Goal: Information Seeking & Learning: Understand process/instructions

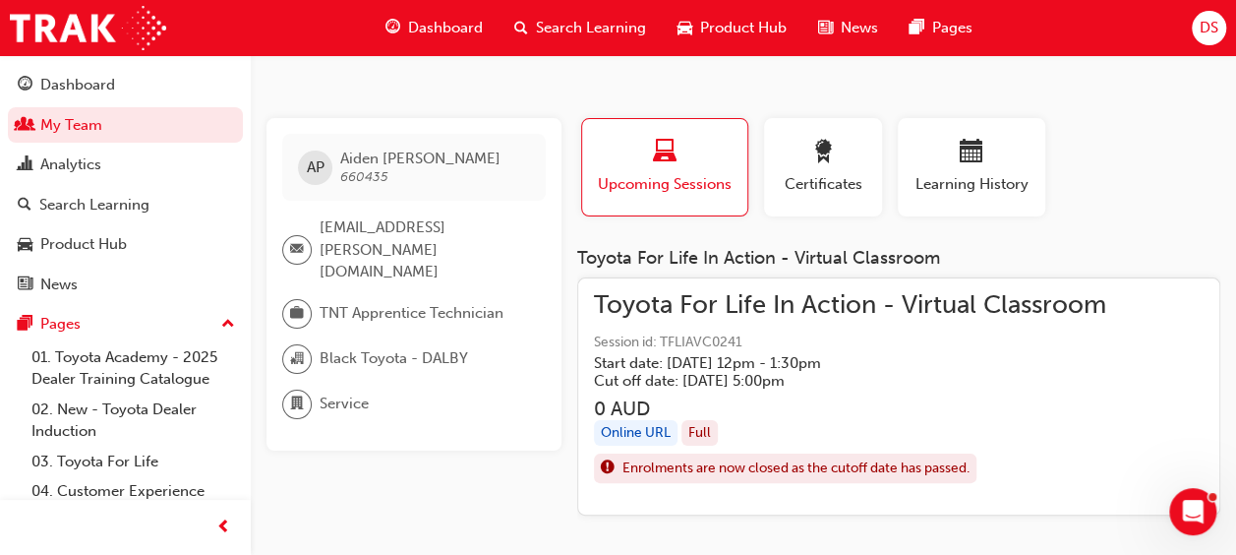
drag, startPoint x: 0, startPoint y: 0, endPoint x: 802, endPoint y: 316, distance: 861.6
click at [802, 316] on span "Toyota For Life In Action - Virtual Classroom" at bounding box center [850, 305] width 512 height 23
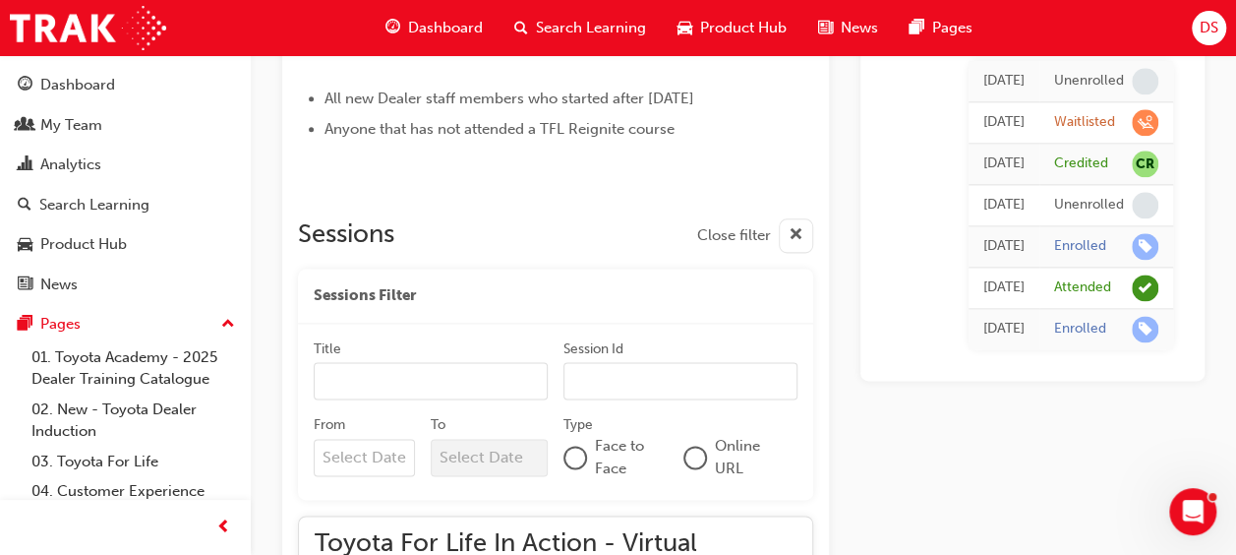
scroll to position [2012, 0]
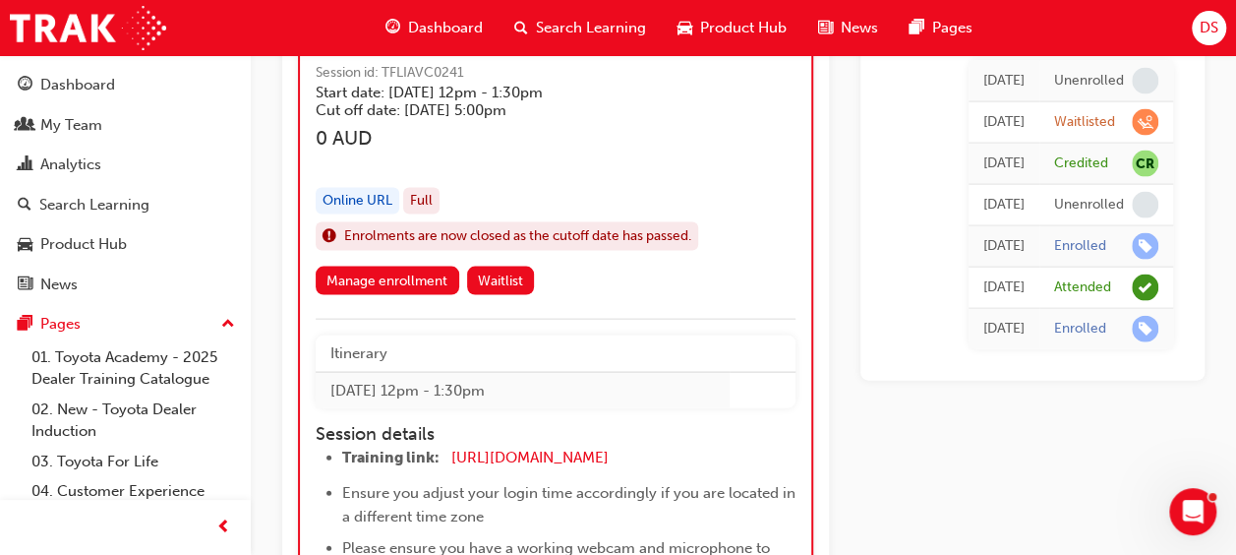
click at [667, 454] on li "Training link: [URL][DOMAIN_NAME] ​" at bounding box center [568, 460] width 453 height 29
drag, startPoint x: 667, startPoint y: 454, endPoint x: 449, endPoint y: 458, distance: 218.4
click at [449, 458] on li "Training link: [URL][DOMAIN_NAME] ​" at bounding box center [568, 460] width 453 height 29
copy li "[URL][DOMAIN_NAME]"
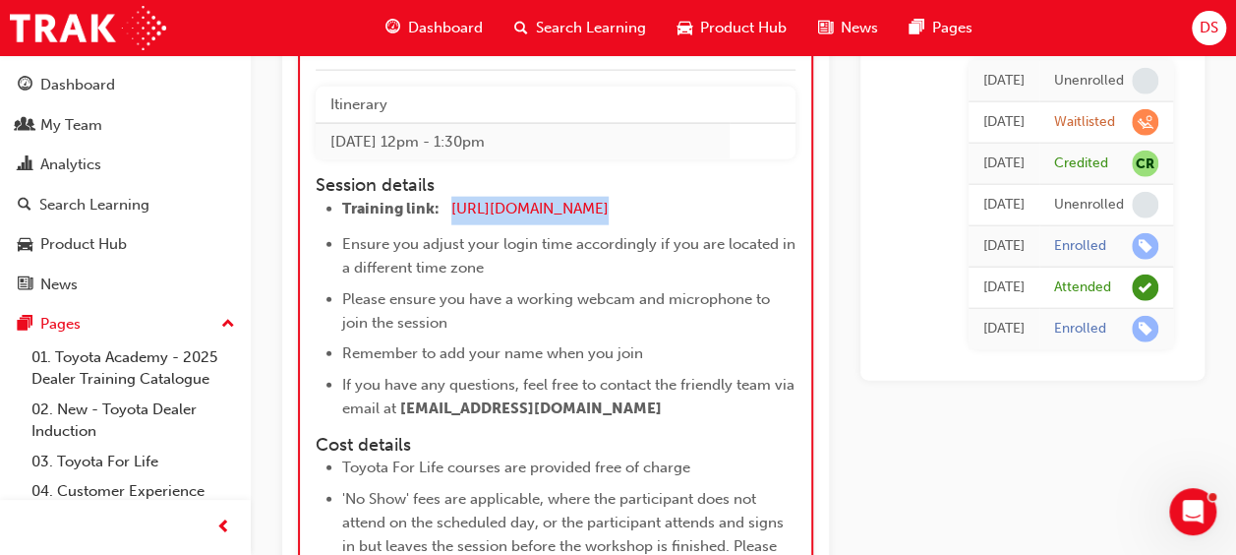
scroll to position [2227, 0]
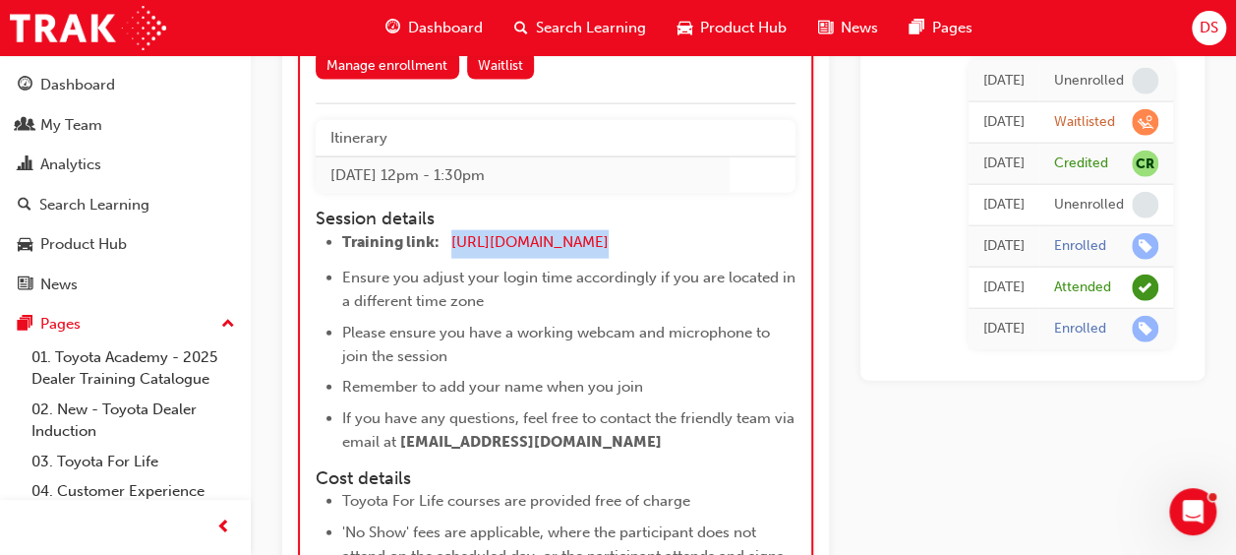
drag, startPoint x: 331, startPoint y: 169, endPoint x: 696, endPoint y: 424, distance: 445.9
click at [696, 424] on div "Itinerary [DATE] 12pm - 1:30pm Session details Training link: [URL][DOMAIN_NAME…" at bounding box center [556, 498] width 480 height 757
copy div "[DATE] 12pm - 1:30pm Session details Training link: [URL][DOMAIN_NAME] ​ Ensure…"
click at [673, 230] on li "Training link: [URL][DOMAIN_NAME] ​" at bounding box center [568, 244] width 453 height 29
drag, startPoint x: 674, startPoint y: 233, endPoint x: 451, endPoint y: 228, distance: 223.3
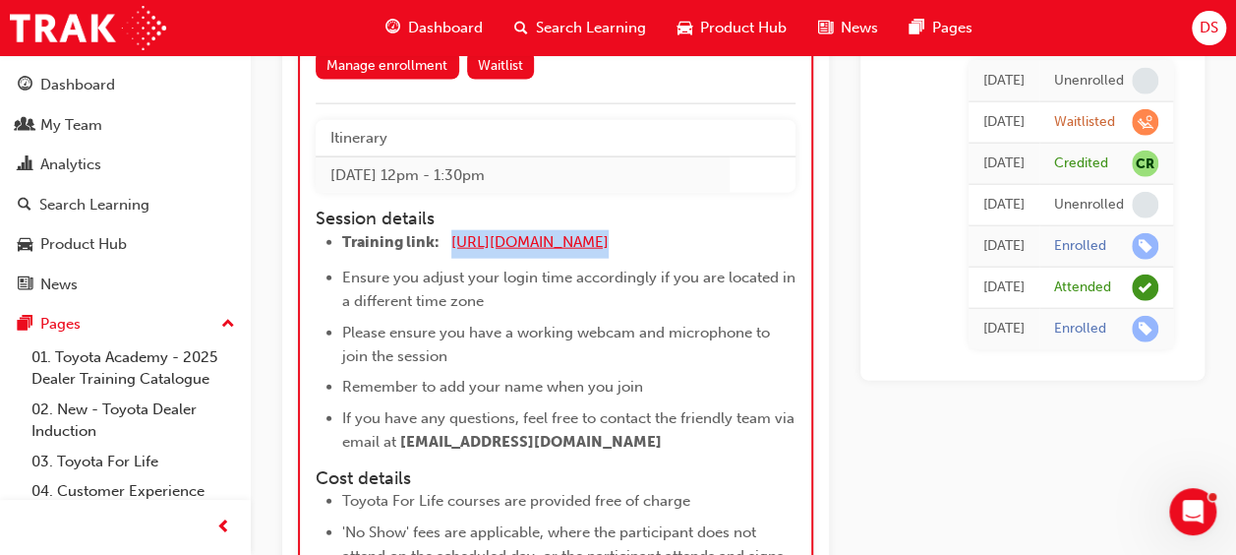
click at [451, 230] on li "Training link: [URL][DOMAIN_NAME] ​" at bounding box center [568, 244] width 453 height 29
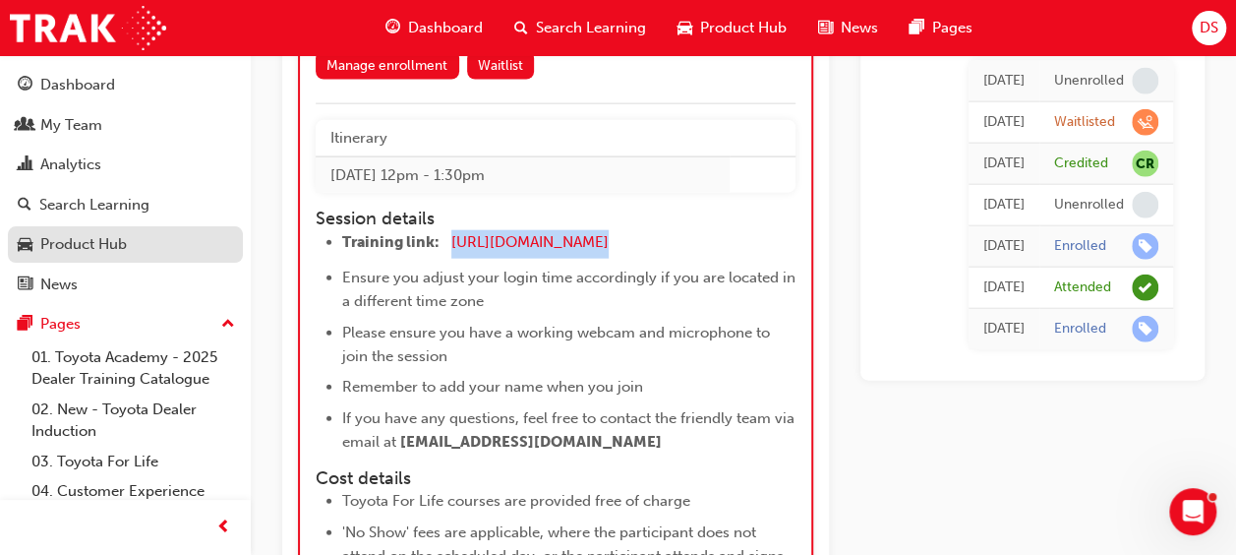
copy li "[URL][DOMAIN_NAME]"
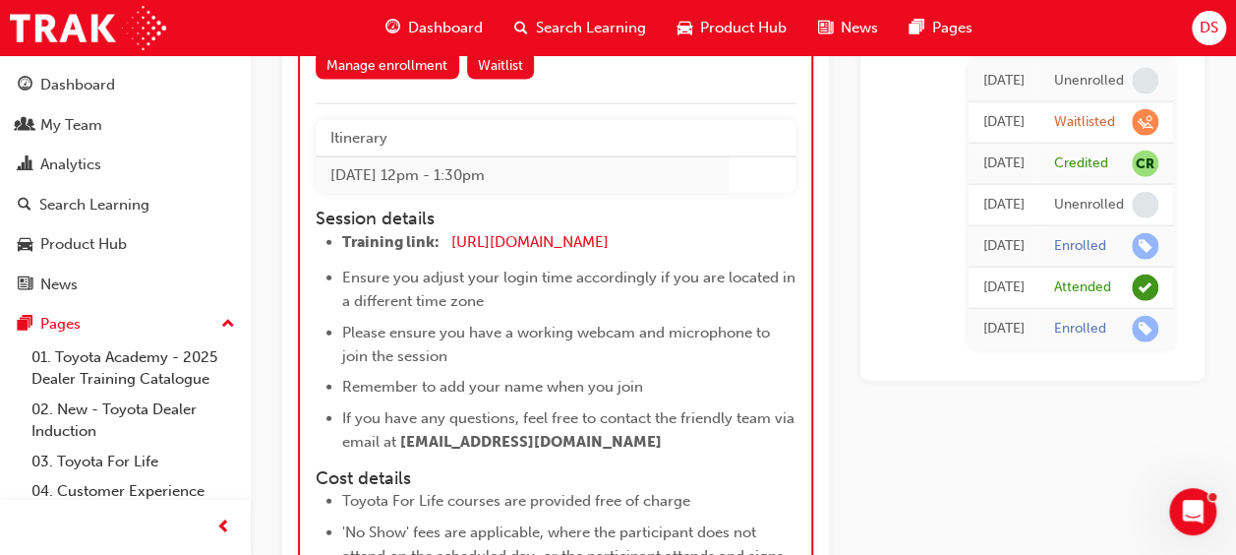
drag, startPoint x: 496, startPoint y: 332, endPoint x: 439, endPoint y: 256, distance: 95.6
click at [439, 256] on ul "Training link: [URL][DOMAIN_NAME] ​ Ensure you adjust your login time according…" at bounding box center [556, 341] width 480 height 223
drag, startPoint x: 683, startPoint y: 236, endPoint x: 457, endPoint y: 232, distance: 225.3
drag, startPoint x: 457, startPoint y: 232, endPoint x: 426, endPoint y: 246, distance: 34.4
click at [426, 246] on li "Training link: [URL][DOMAIN_NAME] ​" at bounding box center [568, 244] width 453 height 29
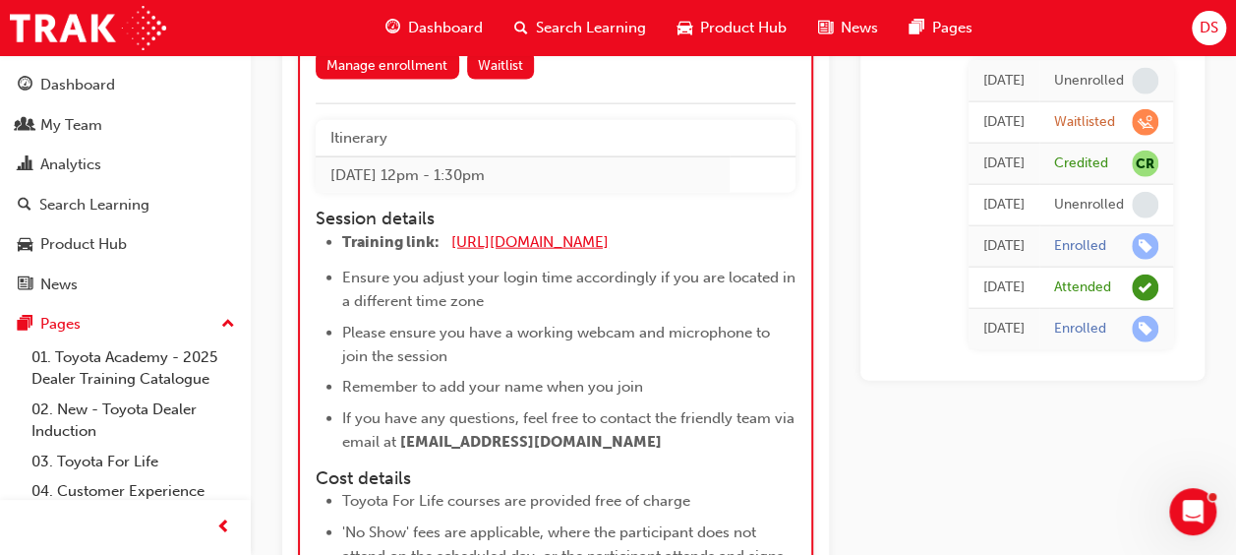
drag, startPoint x: 667, startPoint y: 238, endPoint x: 482, endPoint y: 230, distance: 185.1
click at [482, 230] on li "Training link: [URL][DOMAIN_NAME] ​" at bounding box center [568, 244] width 453 height 29
drag, startPoint x: 671, startPoint y: 239, endPoint x: 449, endPoint y: 228, distance: 222.6
click at [449, 230] on li "Training link: [URL][DOMAIN_NAME] ​" at bounding box center [568, 244] width 453 height 29
copy li "[URL][DOMAIN_NAME]"
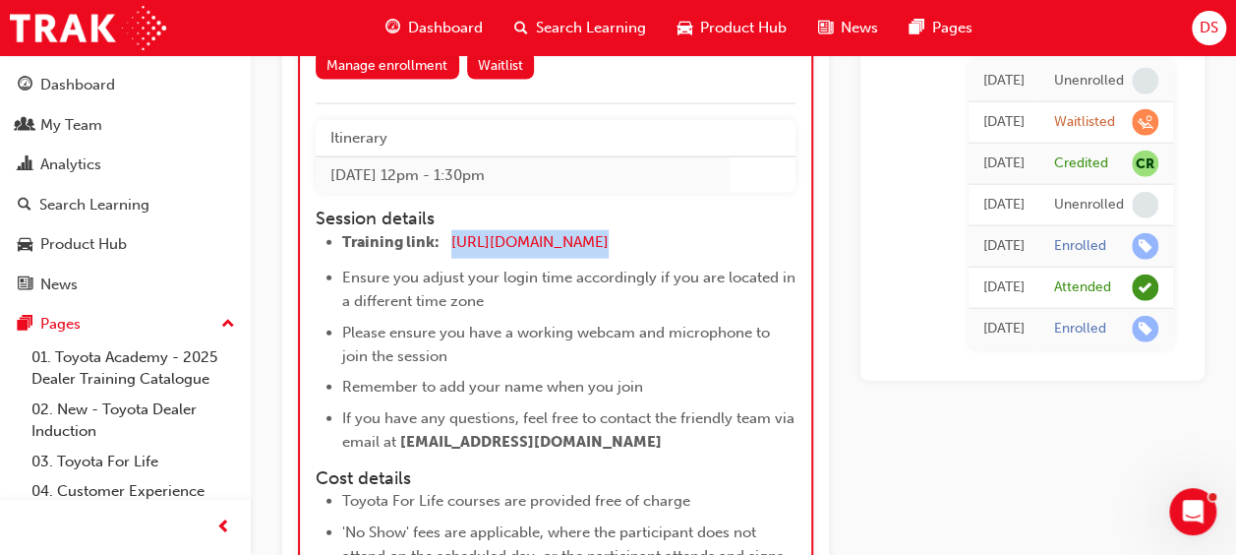
drag, startPoint x: 608, startPoint y: 162, endPoint x: 327, endPoint y: 171, distance: 281.5
click at [327, 171] on td "[DATE] 12pm - 1:30pm" at bounding box center [523, 174] width 414 height 36
copy td "[DATE] 12pm - 1:30pm"
